Goal: Task Accomplishment & Management: Manage account settings

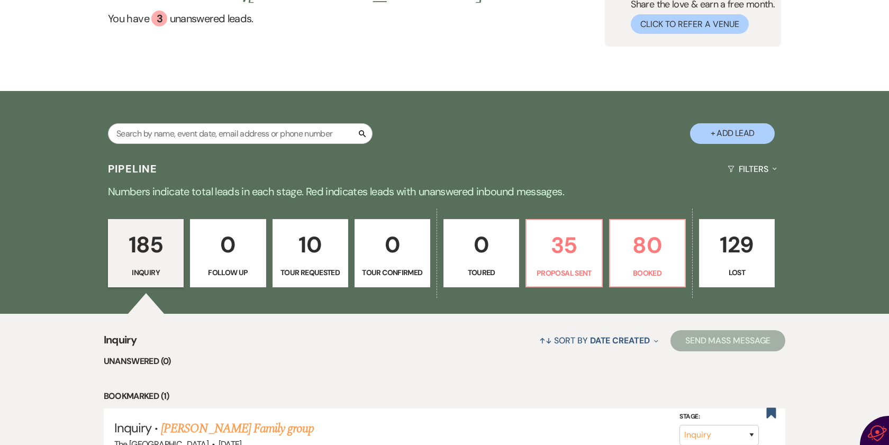
scroll to position [212, 0]
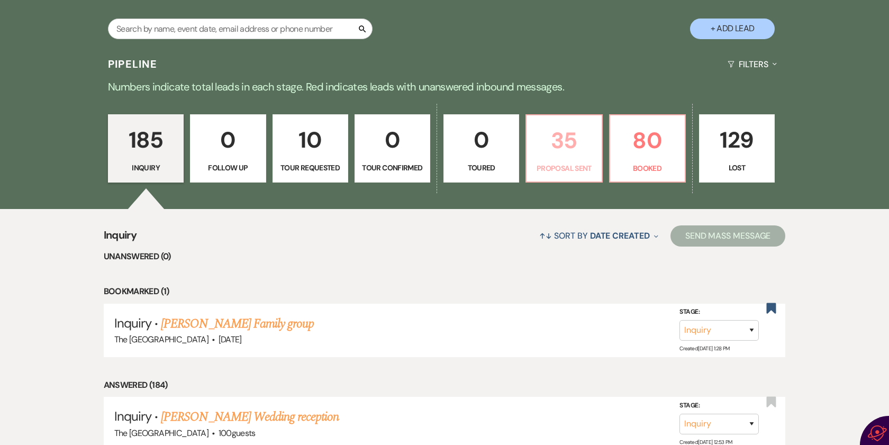
click at [565, 141] on p "35" at bounding box center [564, 140] width 62 height 35
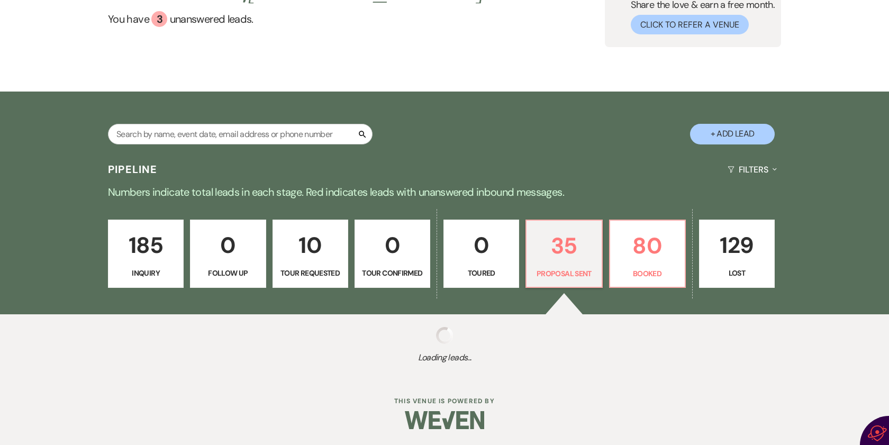
scroll to position [212, 0]
select select "6"
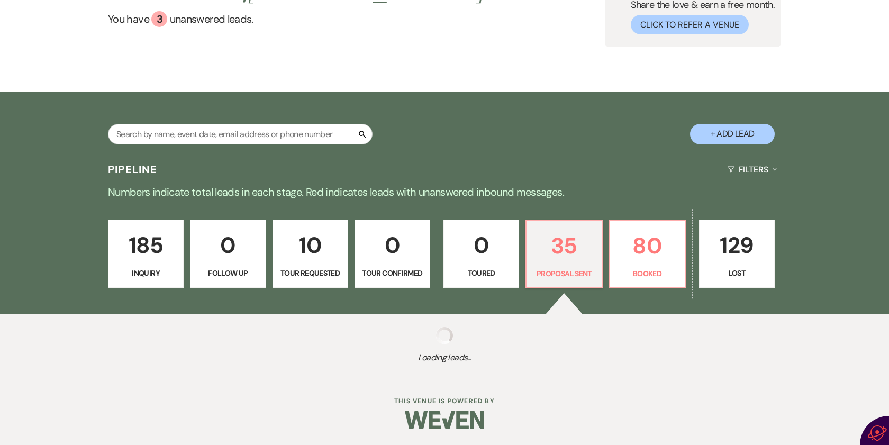
select select "6"
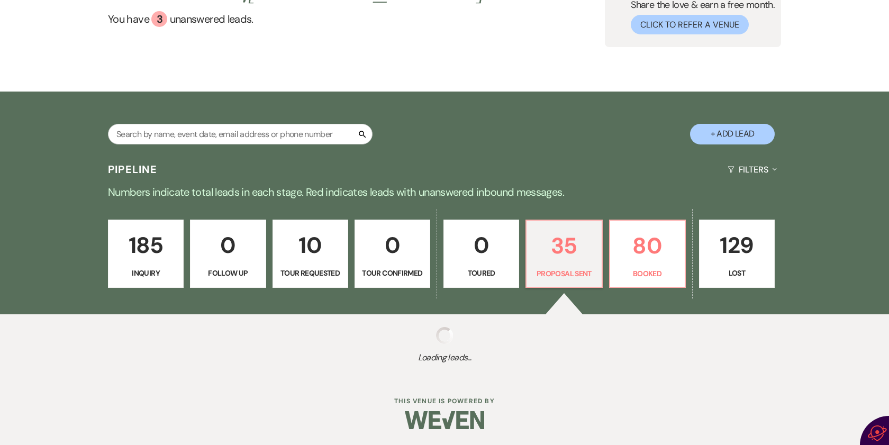
select select "6"
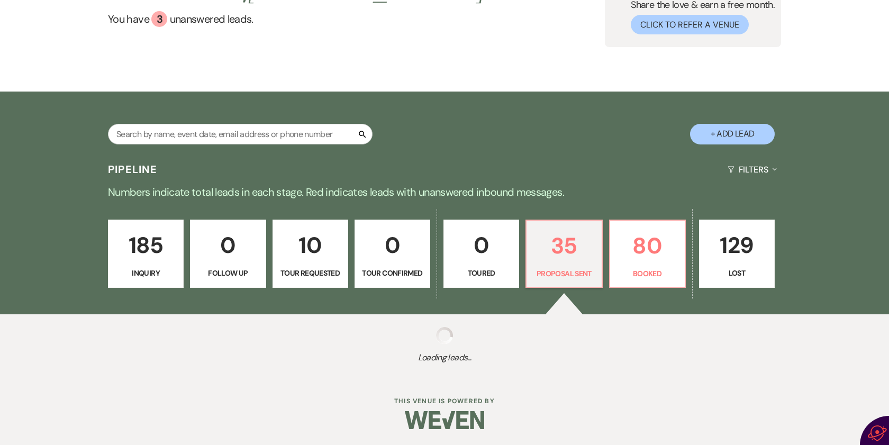
select select "6"
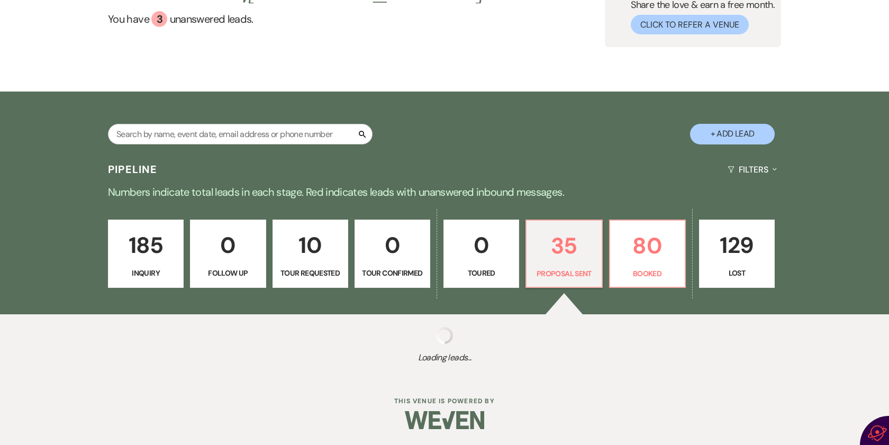
select select "6"
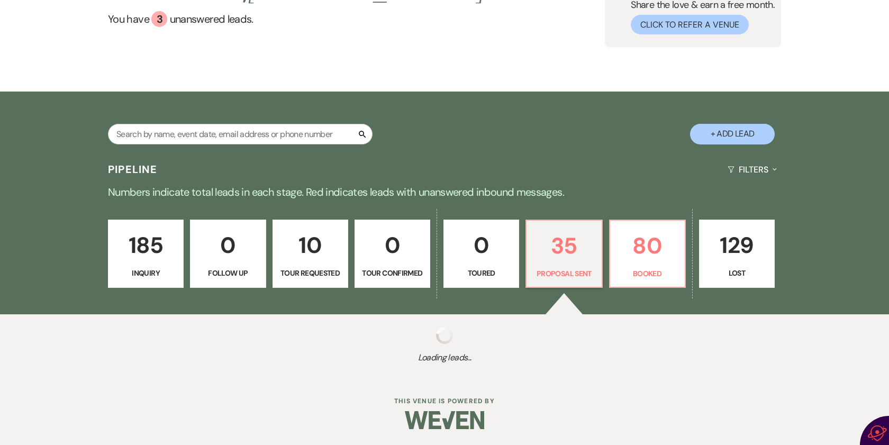
select select "6"
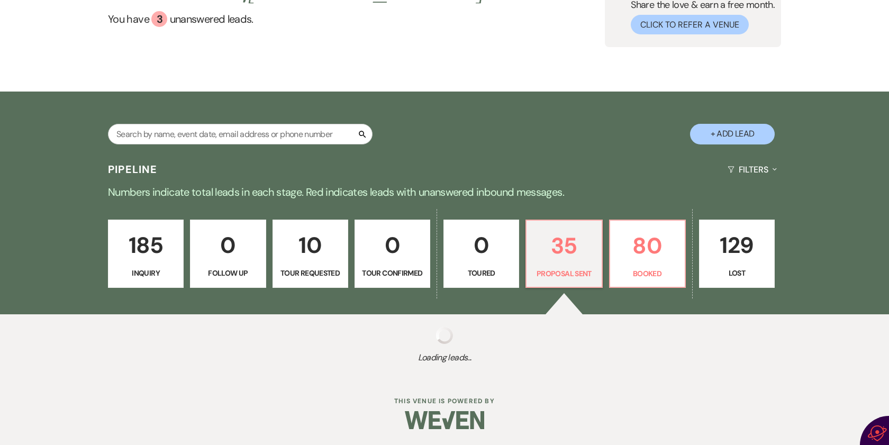
select select "6"
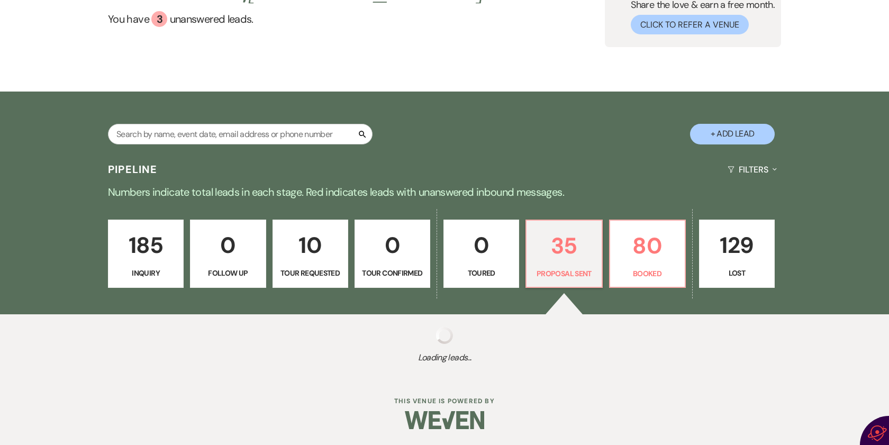
select select "6"
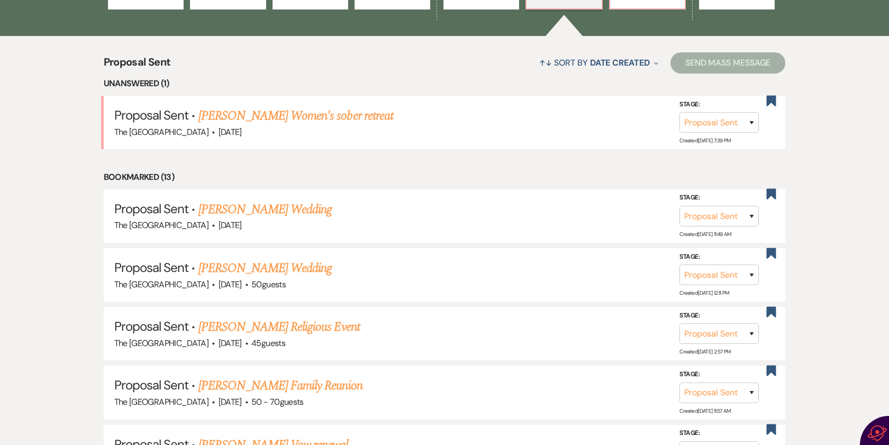
scroll to position [423, 0]
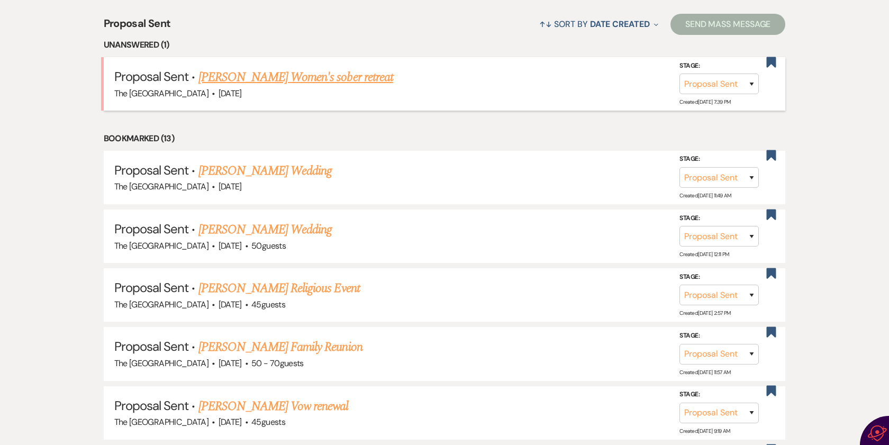
click at [309, 75] on link "[PERSON_NAME] Women's sober retreat" at bounding box center [295, 77] width 195 height 19
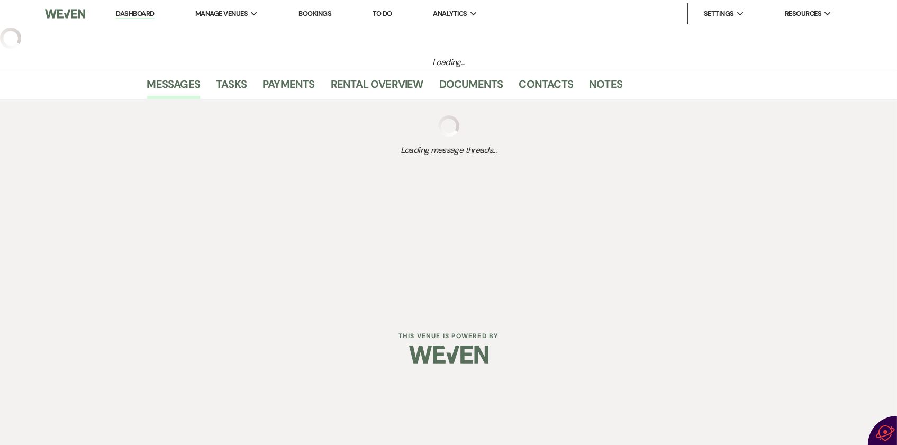
select select "6"
select select "5"
select select "13"
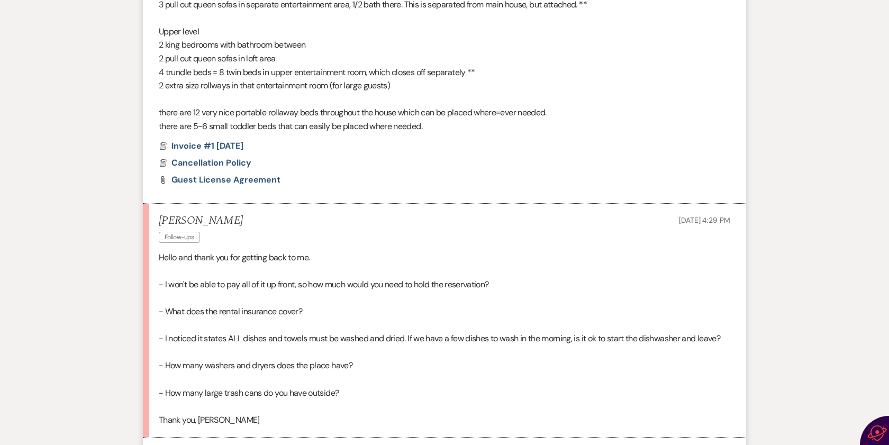
scroll to position [937, 0]
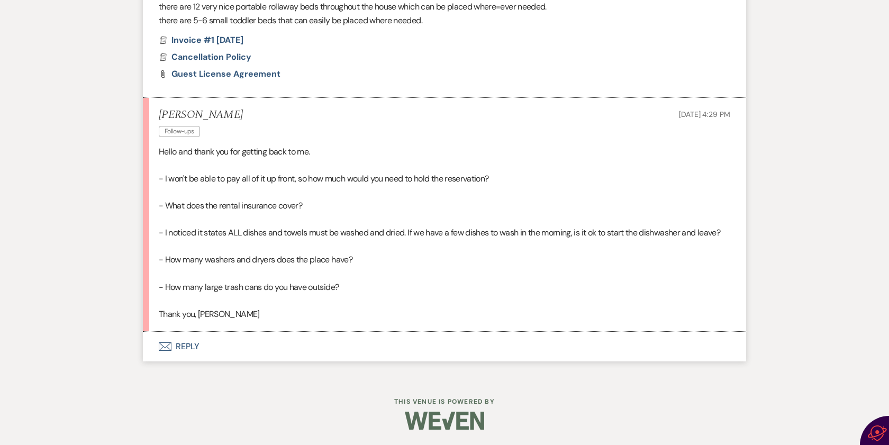
click at [182, 345] on button "Envelope Reply" at bounding box center [444, 347] width 603 height 30
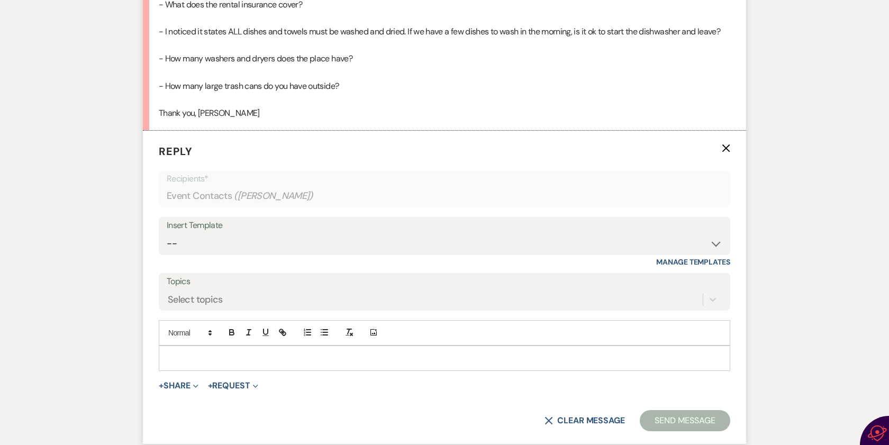
scroll to position [1139, 0]
click at [179, 347] on div at bounding box center [444, 358] width 571 height 24
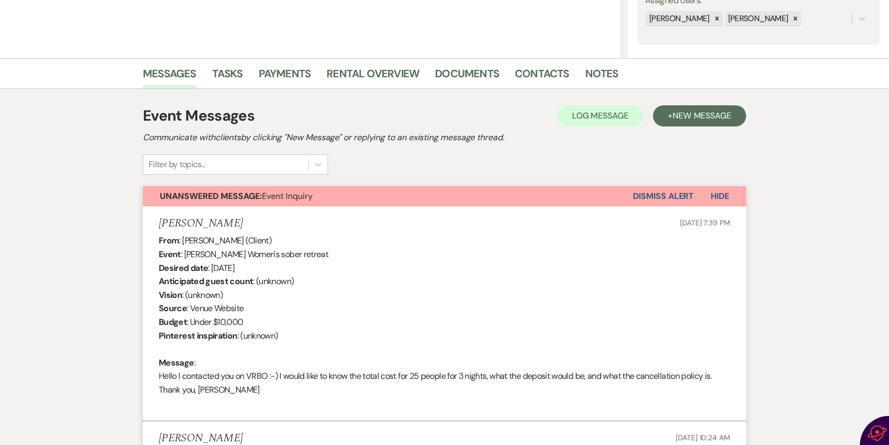
scroll to position [106, 0]
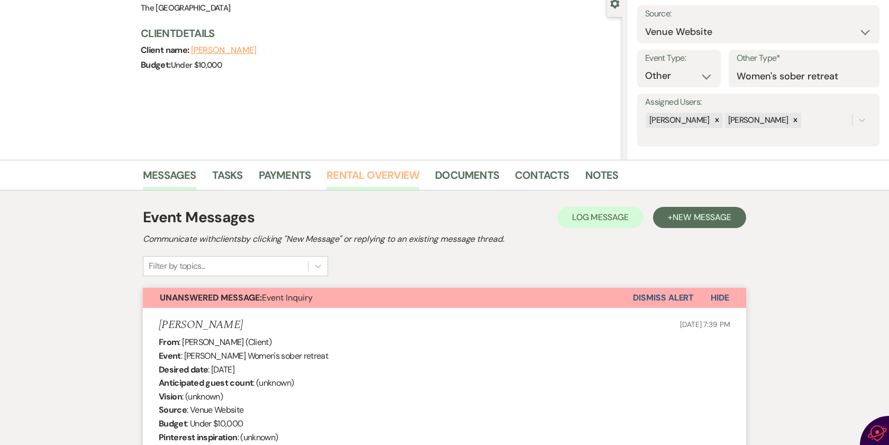
click at [394, 174] on link "Rental Overview" at bounding box center [373, 178] width 93 height 23
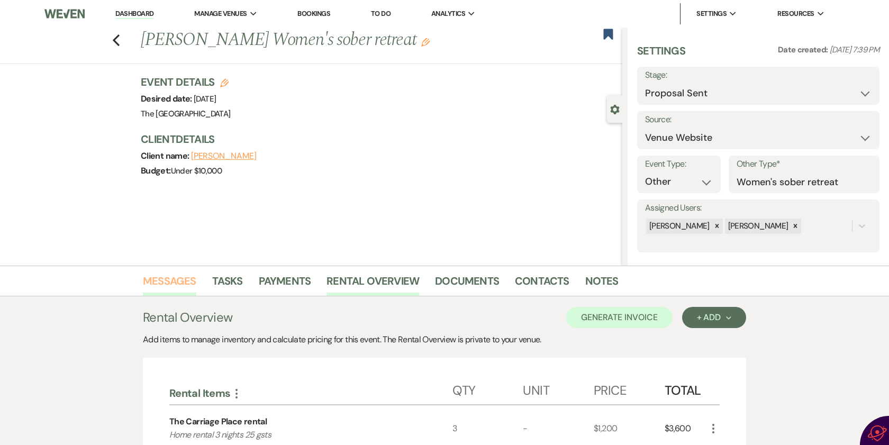
click at [180, 281] on link "Messages" at bounding box center [169, 284] width 53 height 23
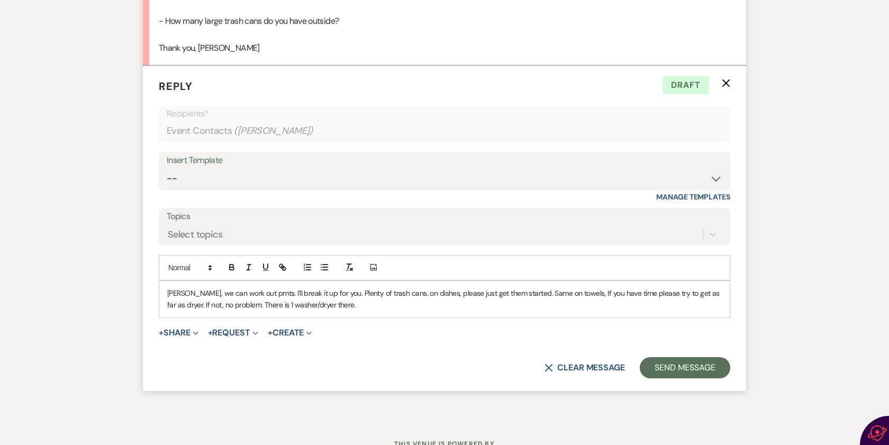
scroll to position [1196, 0]
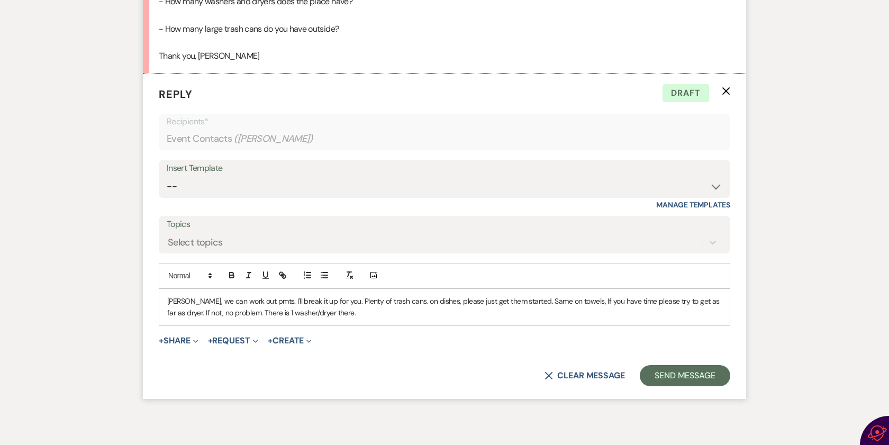
click at [413, 315] on p "[PERSON_NAME], we can work out pmts. I'll break it up for you. Plenty of trash …" at bounding box center [444, 307] width 555 height 24
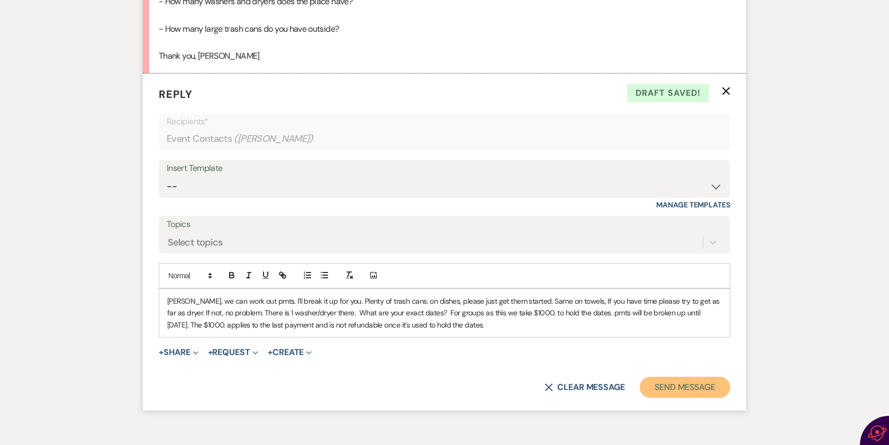
click at [677, 383] on button "Send Message" at bounding box center [685, 387] width 91 height 21
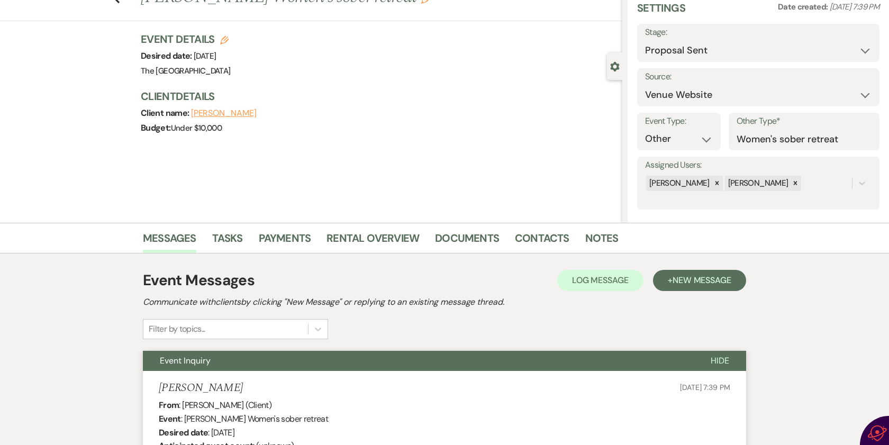
scroll to position [0, 0]
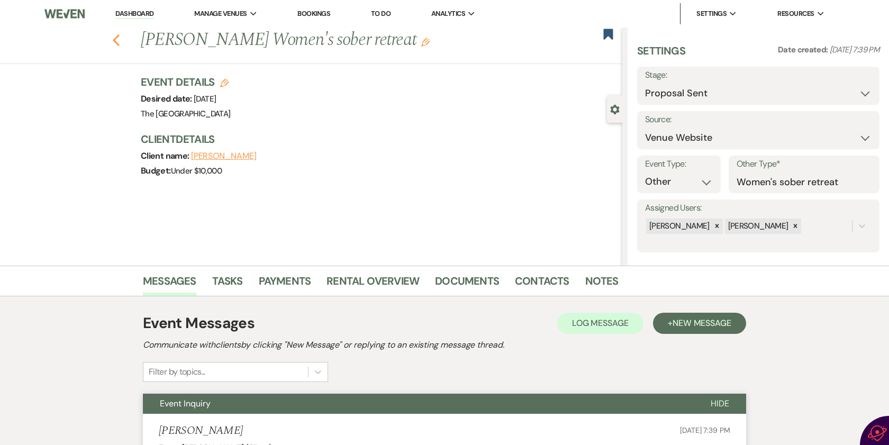
click at [120, 37] on use "button" at bounding box center [116, 40] width 7 height 12
select select "6"
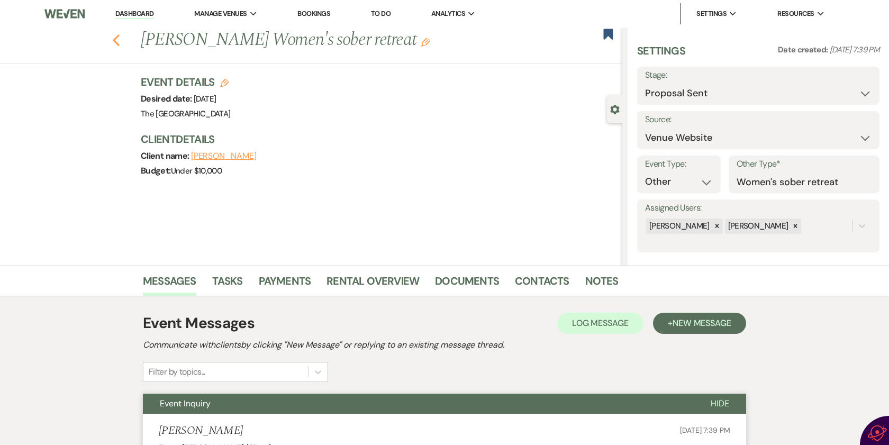
select select "6"
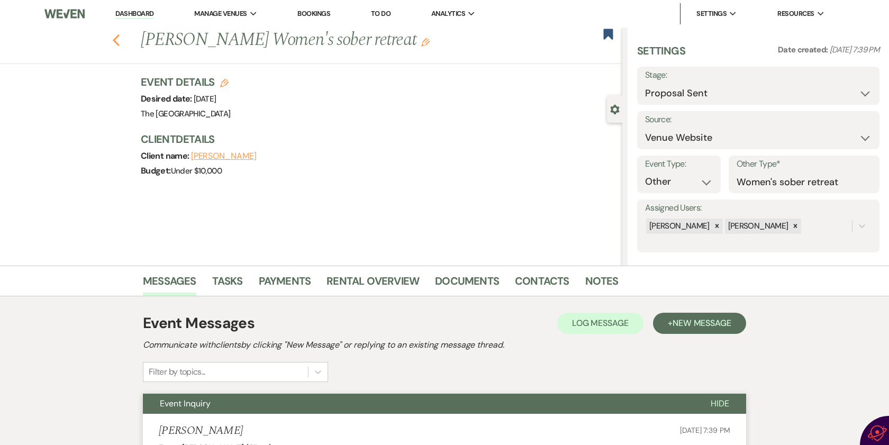
select select "6"
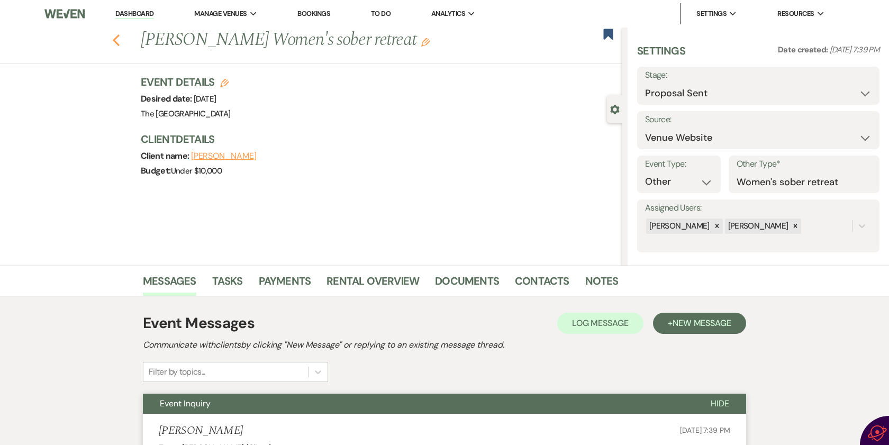
select select "6"
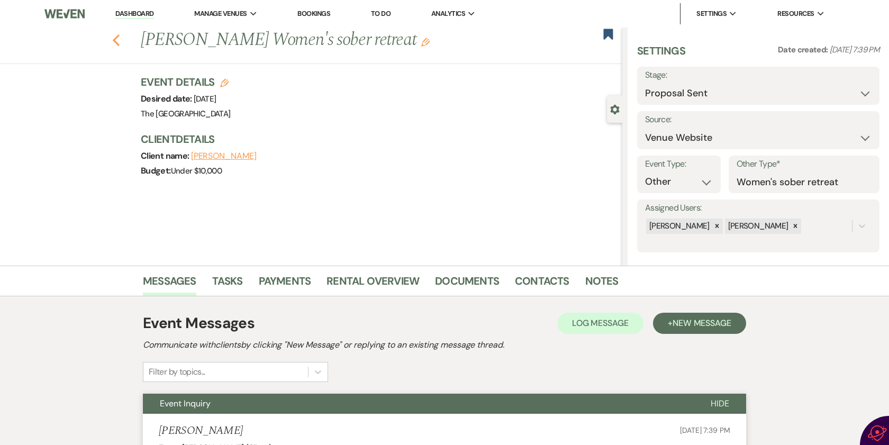
select select "6"
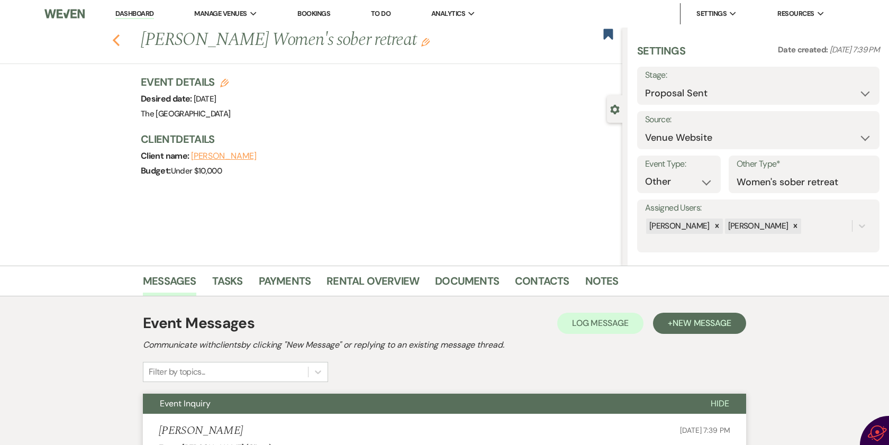
select select "6"
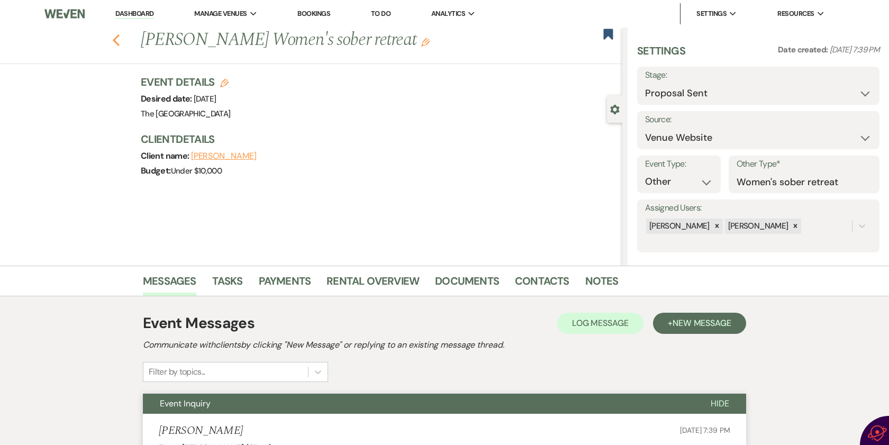
select select "6"
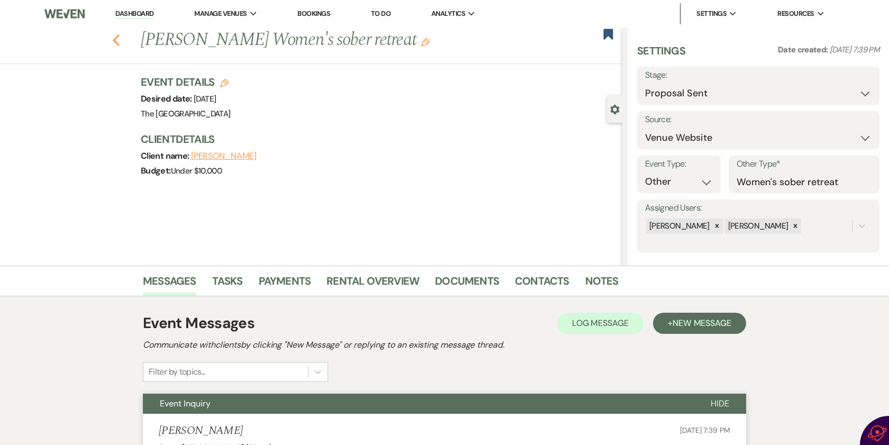
select select "6"
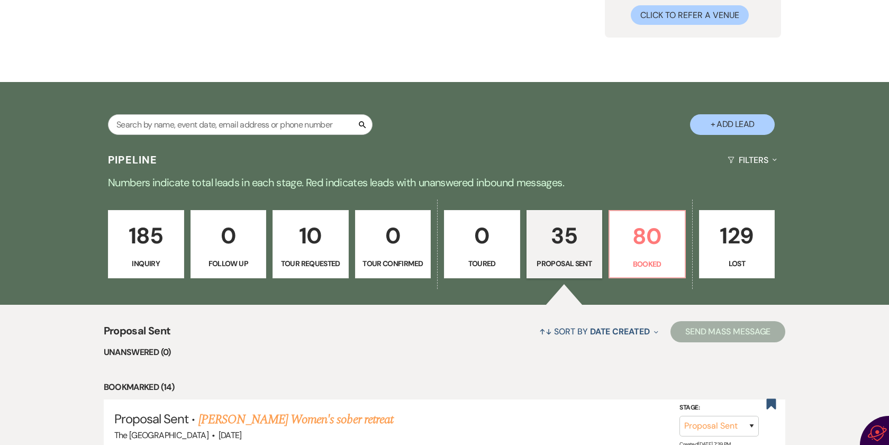
scroll to position [106, 0]
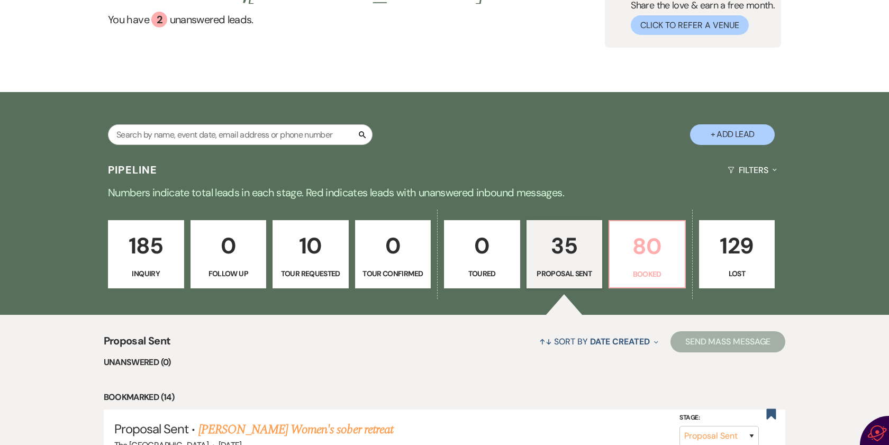
click at [643, 248] on p "80" at bounding box center [647, 246] width 62 height 35
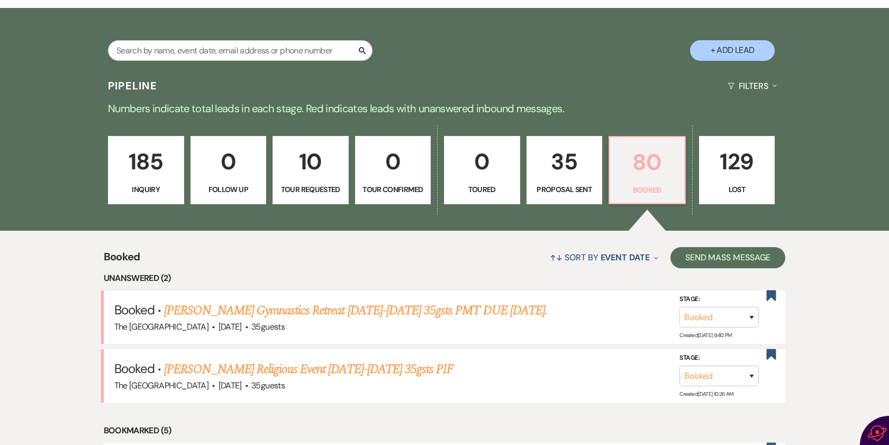
scroll to position [318, 0]
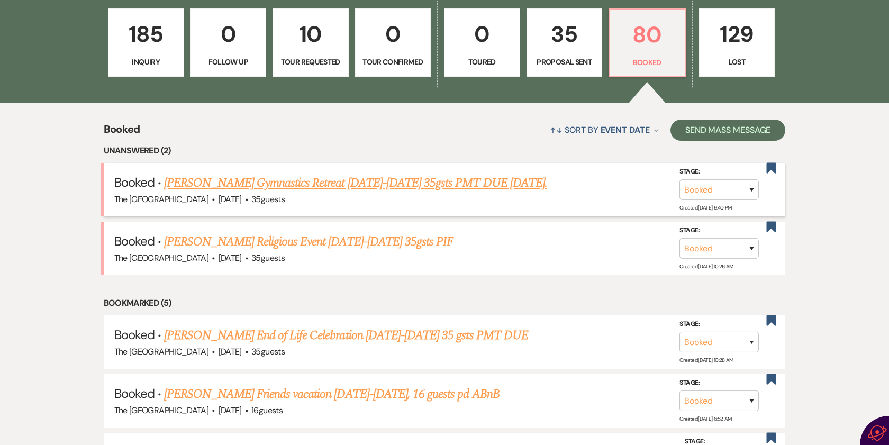
click at [307, 179] on link "[PERSON_NAME] Gymnastics Retreat [DATE]-[DATE] 35gsts PMT DUE [DATE]." at bounding box center [355, 183] width 383 height 19
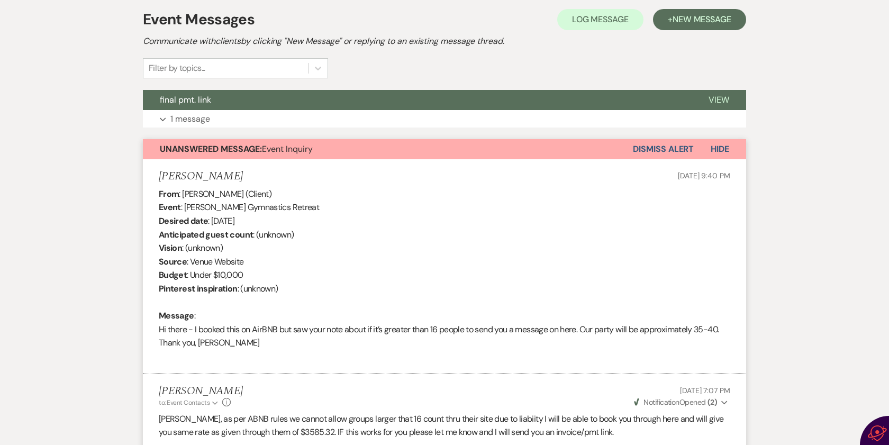
scroll to position [251, 0]
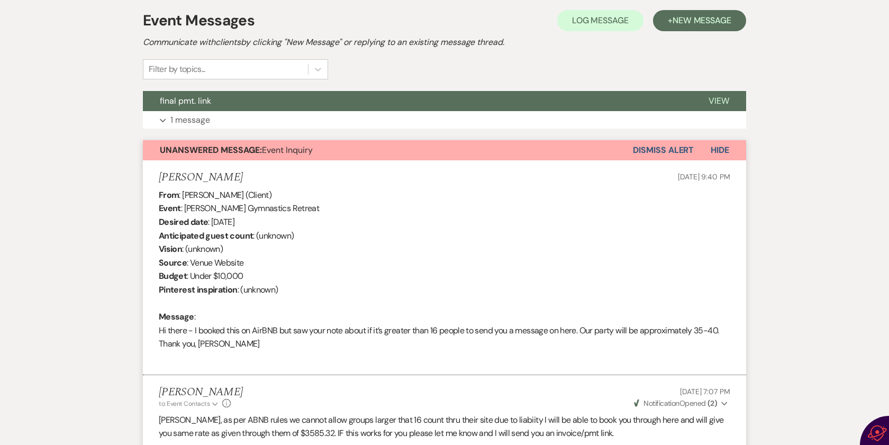
click at [645, 149] on button "Dismiss Alert" at bounding box center [663, 150] width 61 height 20
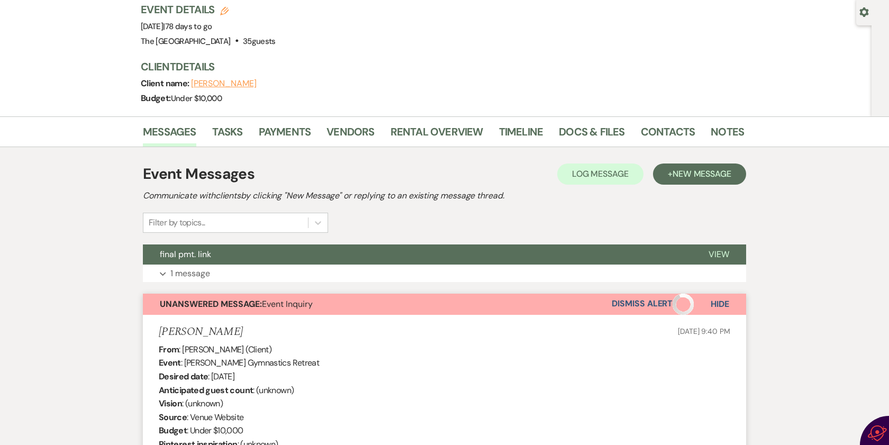
scroll to position [92, 0]
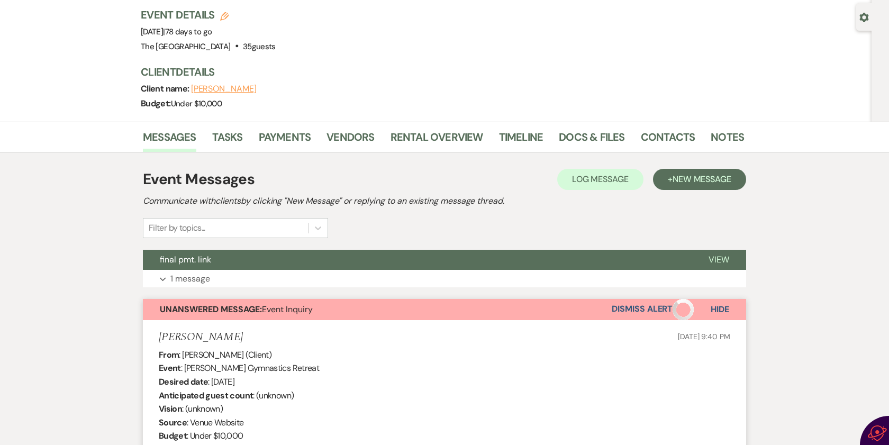
click at [646, 305] on button "Dismiss Alert" at bounding box center [653, 309] width 82 height 21
click at [166, 131] on link "Messages" at bounding box center [169, 140] width 53 height 23
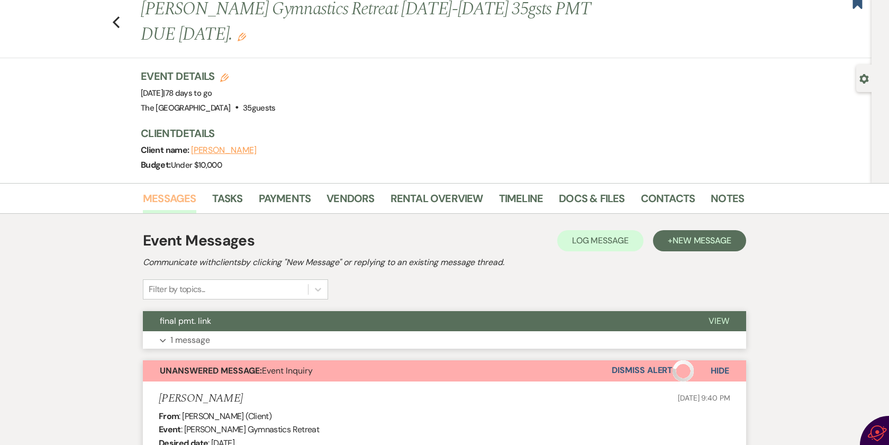
scroll to position [0, 0]
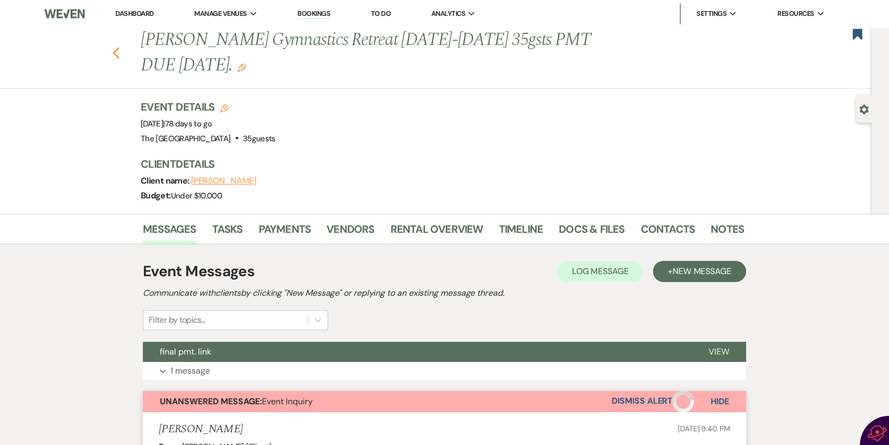
click at [120, 53] on icon "Previous" at bounding box center [116, 53] width 8 height 13
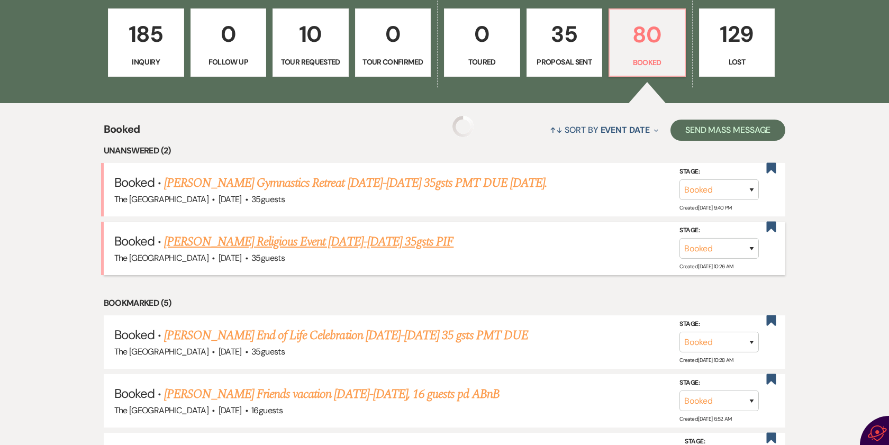
click at [314, 243] on link "[PERSON_NAME] Religious Event [DATE]-[DATE] 35gsts PIF" at bounding box center [309, 241] width 290 height 19
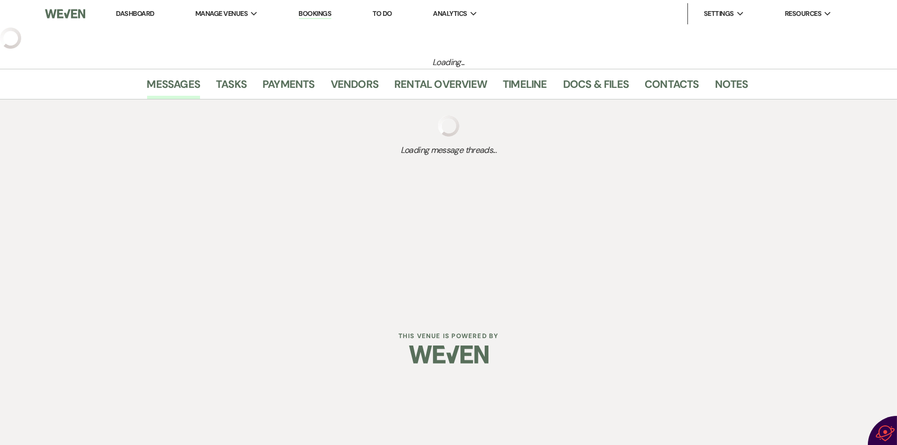
select select "5"
select select "12"
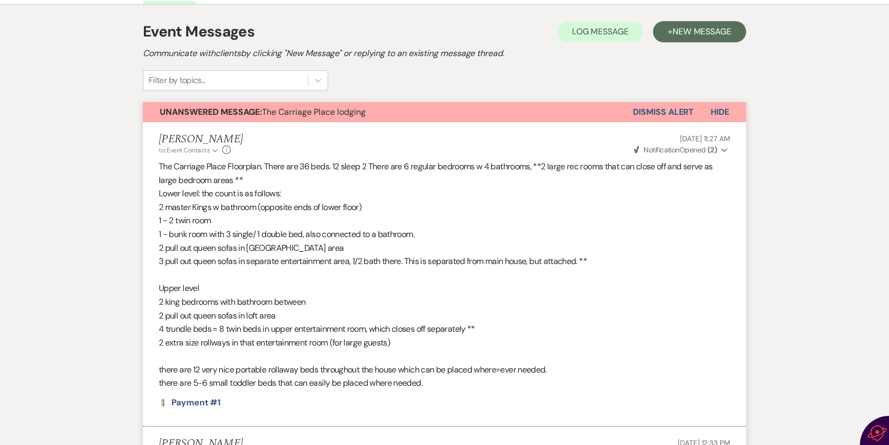
scroll to position [106, 0]
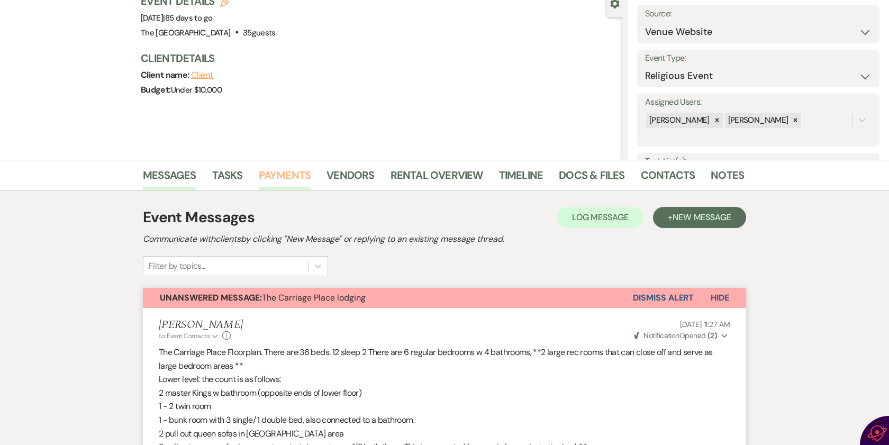
click at [295, 176] on link "Payments" at bounding box center [285, 178] width 52 height 23
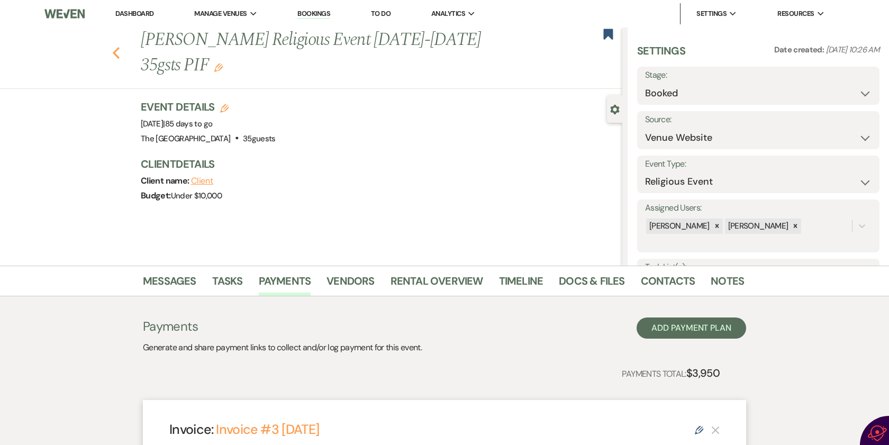
click at [120, 46] on button "Previous" at bounding box center [116, 51] width 8 height 15
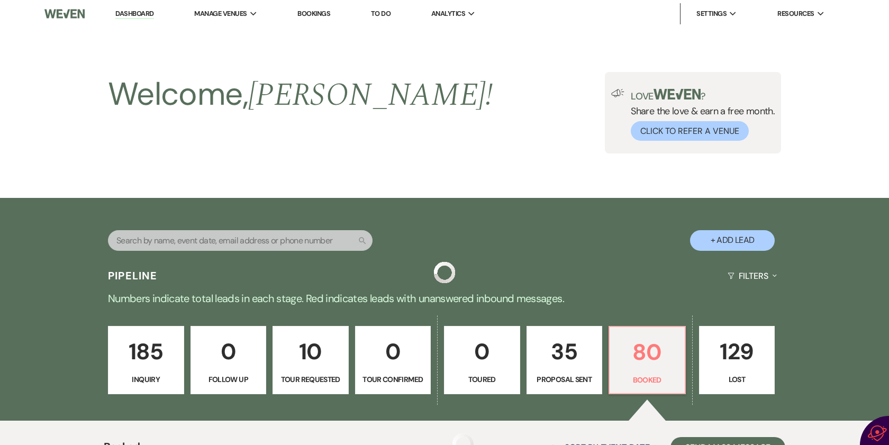
scroll to position [318, 0]
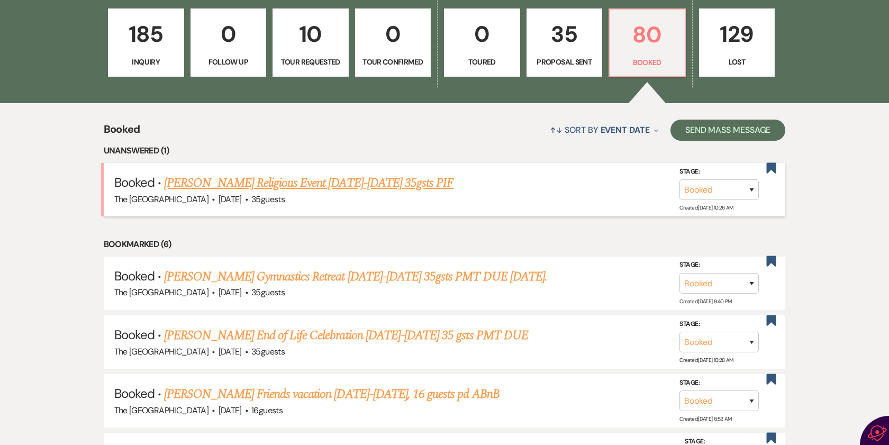
click at [311, 179] on link "[PERSON_NAME] Religious Event [DATE]-[DATE] 35gsts PIF" at bounding box center [309, 183] width 290 height 19
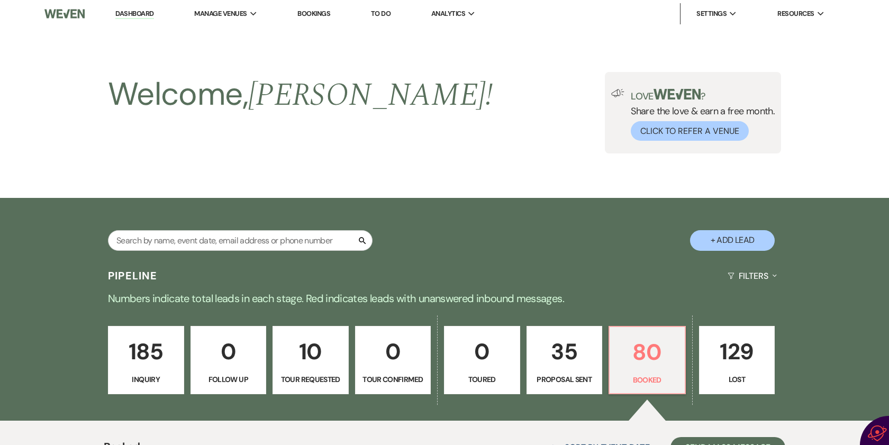
select select "5"
select select "12"
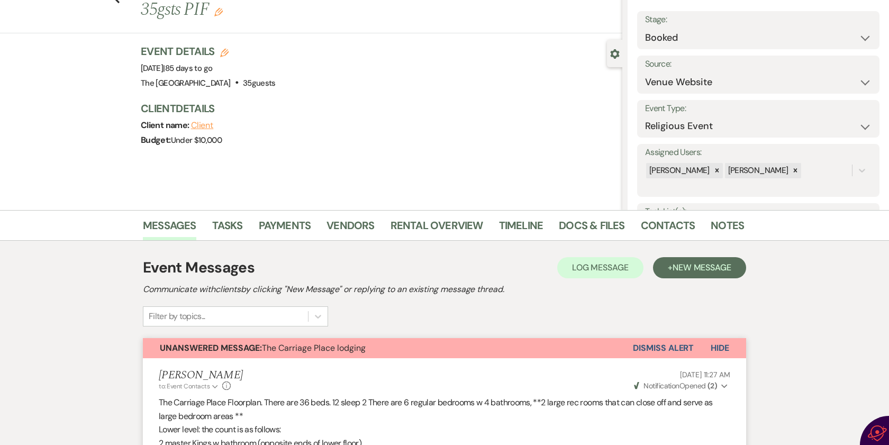
scroll to position [106, 0]
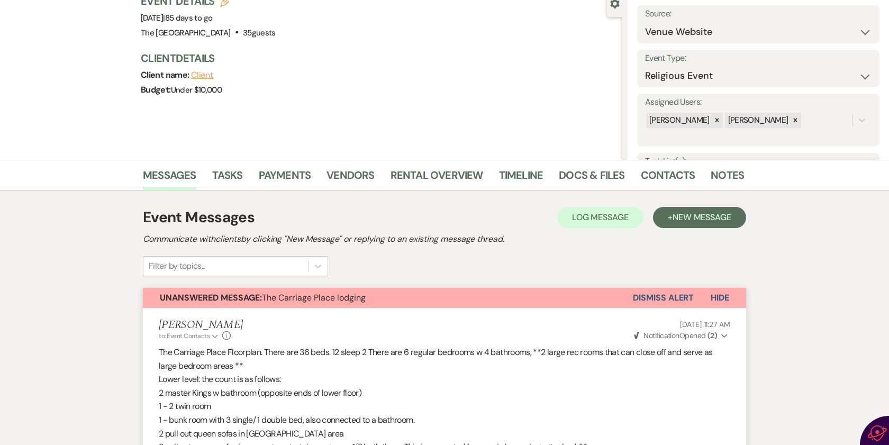
click at [653, 294] on button "Dismiss Alert" at bounding box center [663, 298] width 61 height 20
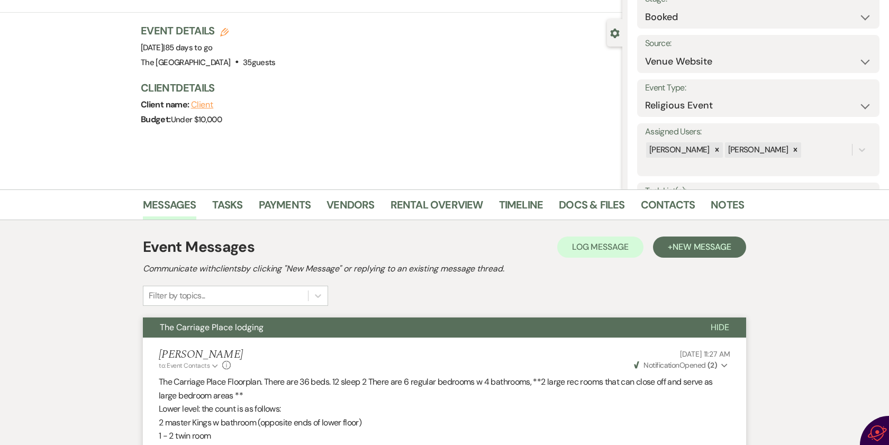
scroll to position [0, 0]
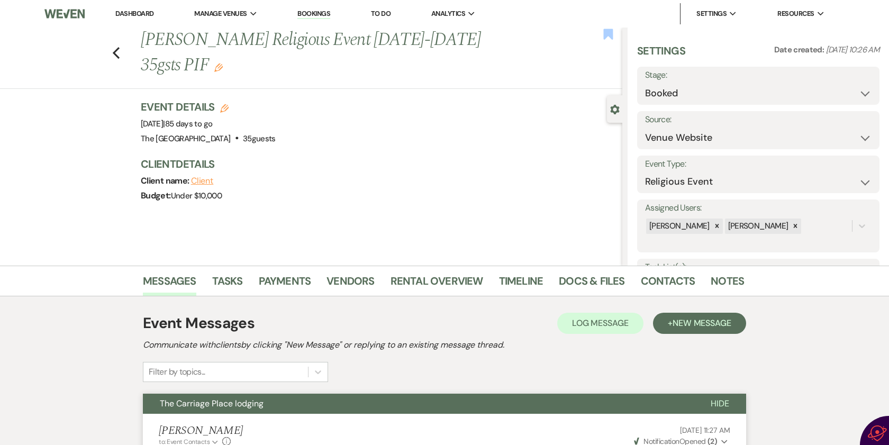
click at [604, 32] on use "button" at bounding box center [609, 34] width 10 height 11
click at [120, 52] on icon "Previous" at bounding box center [116, 53] width 8 height 13
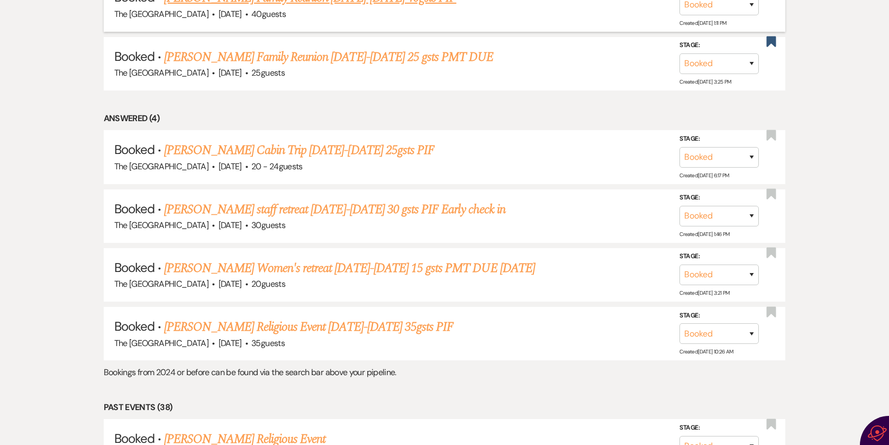
scroll to position [794, 0]
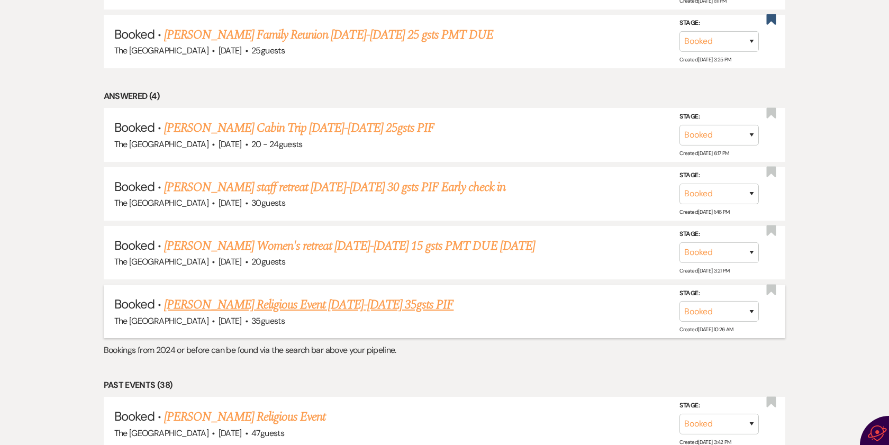
click at [308, 299] on link "[PERSON_NAME] Religious Event [DATE]-[DATE] 35gsts PIF" at bounding box center [309, 304] width 290 height 19
select select "5"
select select "12"
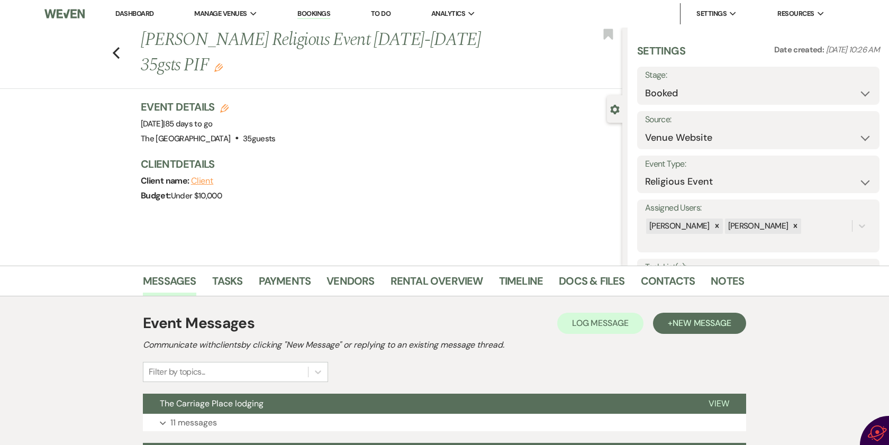
click at [115, 49] on div "Previous [PERSON_NAME] Religious Event [DATE]-[DATE] 35gsts PIF Edit Bookmark" at bounding box center [309, 58] width 628 height 61
click at [120, 53] on icon "Previous" at bounding box center [116, 53] width 8 height 13
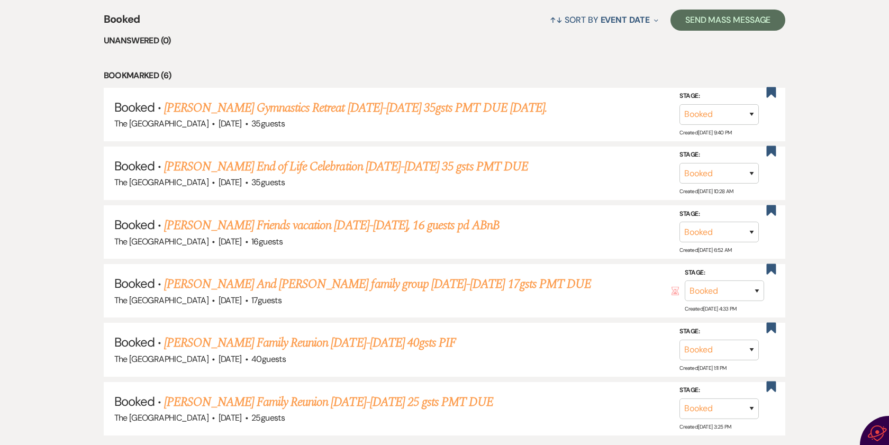
scroll to position [423, 0]
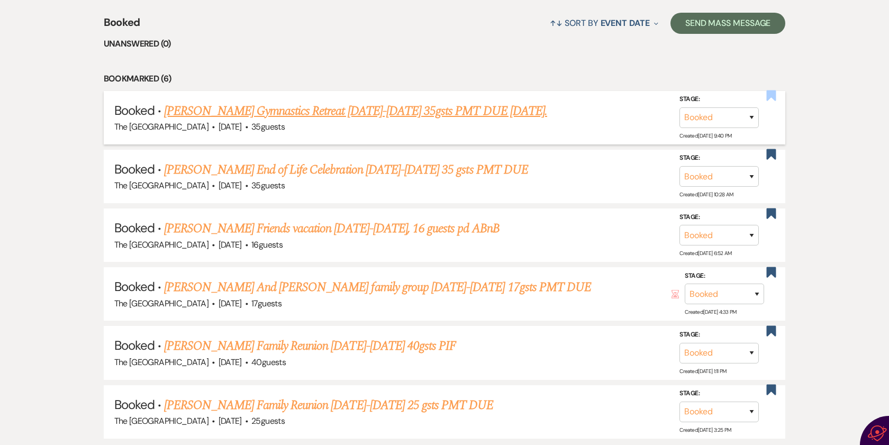
click at [772, 93] on use "button" at bounding box center [772, 96] width 10 height 11
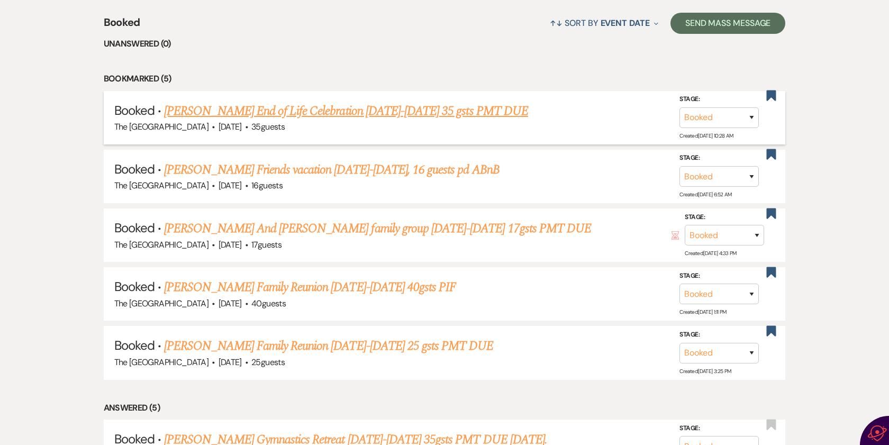
click at [338, 110] on link "[PERSON_NAME] End of Life Celebration [DATE]-[DATE] 35 gsts PMT DUE" at bounding box center [346, 111] width 364 height 19
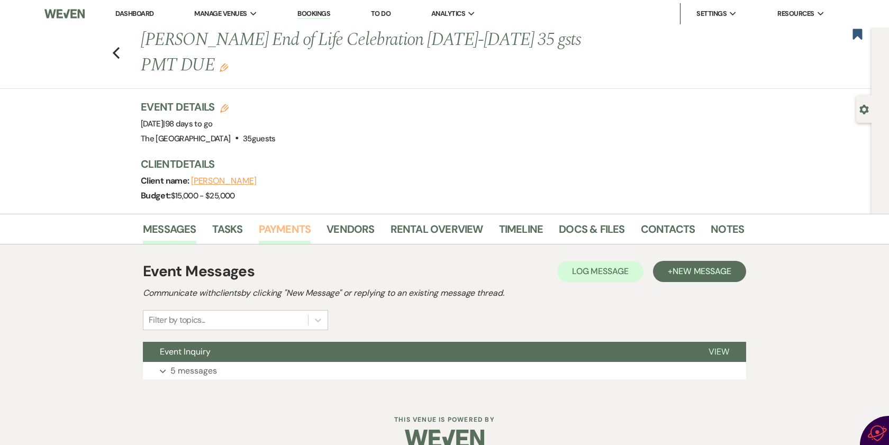
click at [289, 227] on link "Payments" at bounding box center [285, 232] width 52 height 23
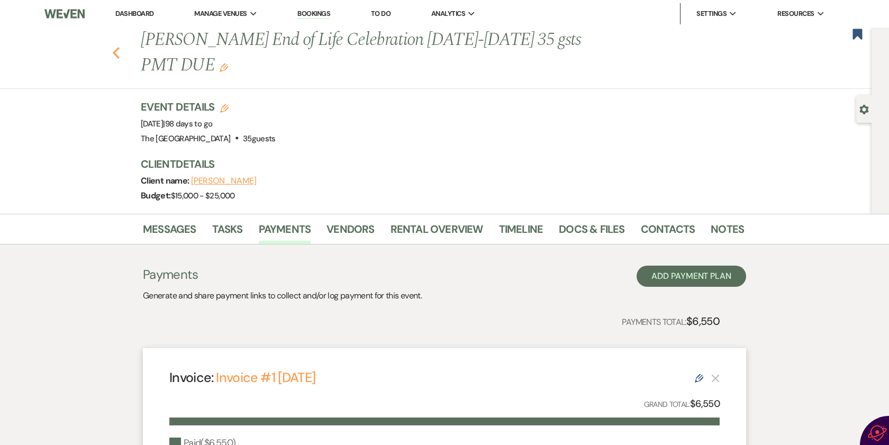
click at [119, 51] on use "button" at bounding box center [116, 53] width 7 height 12
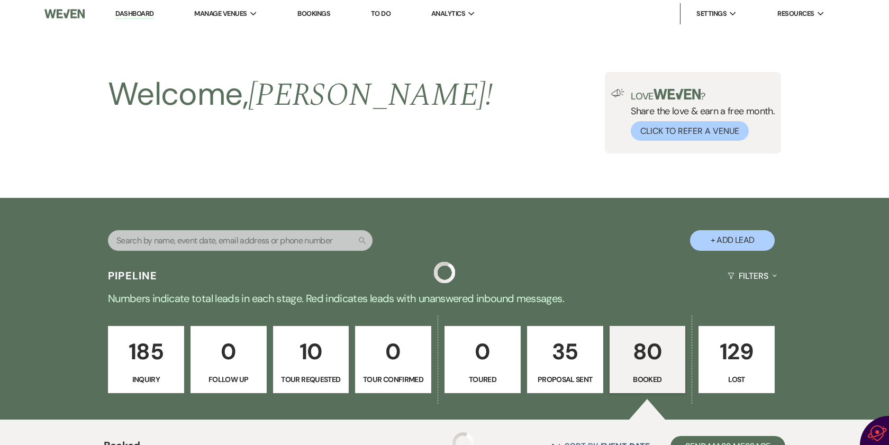
scroll to position [423, 0]
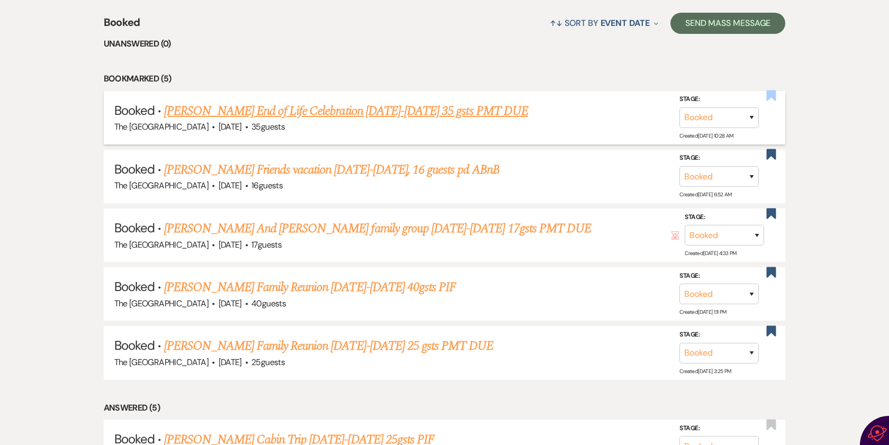
click at [773, 95] on use "button" at bounding box center [772, 96] width 10 height 11
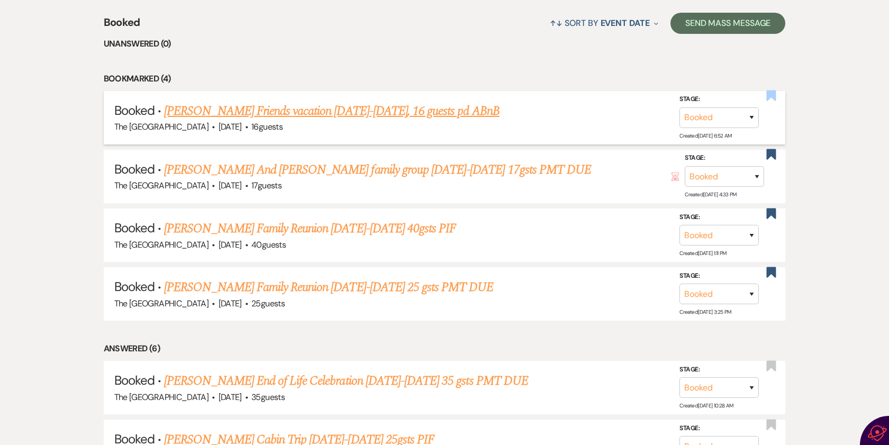
click at [773, 92] on use "button" at bounding box center [772, 96] width 10 height 11
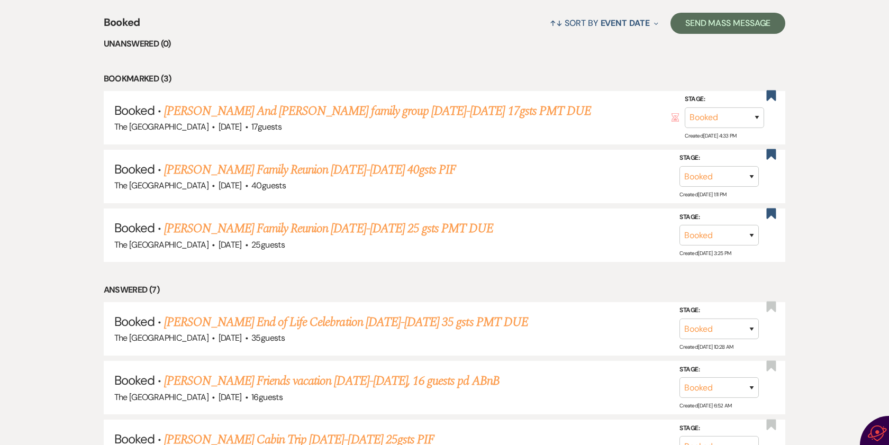
click at [773, 92] on use "button" at bounding box center [772, 96] width 10 height 11
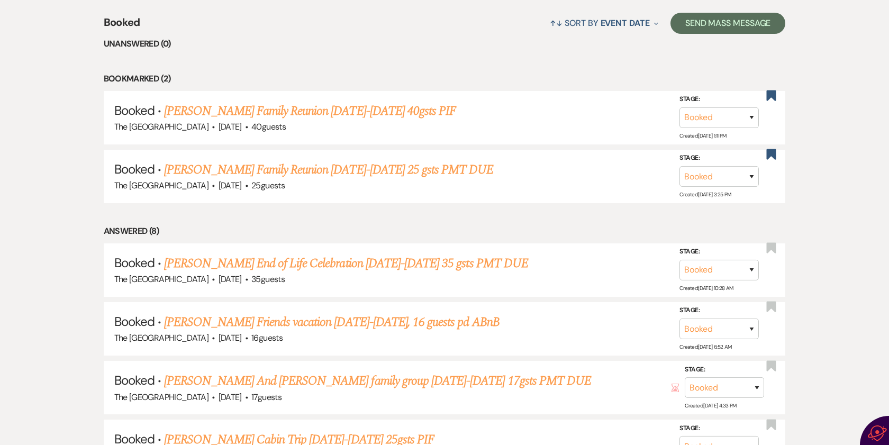
click at [773, 92] on use "button" at bounding box center [772, 96] width 10 height 11
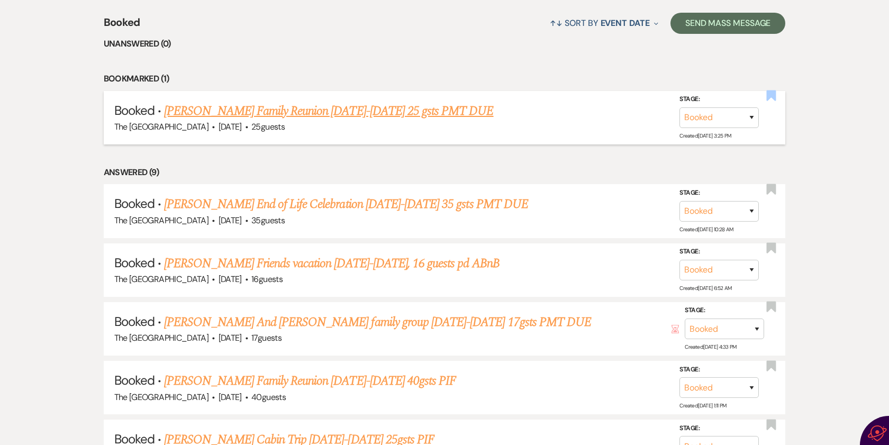
click at [771, 95] on use "button" at bounding box center [772, 96] width 10 height 11
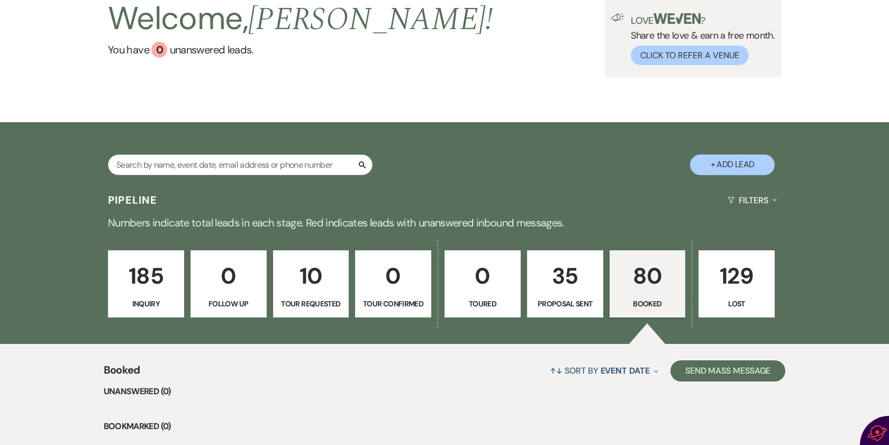
scroll to position [0, 0]
